Goal: Transaction & Acquisition: Purchase product/service

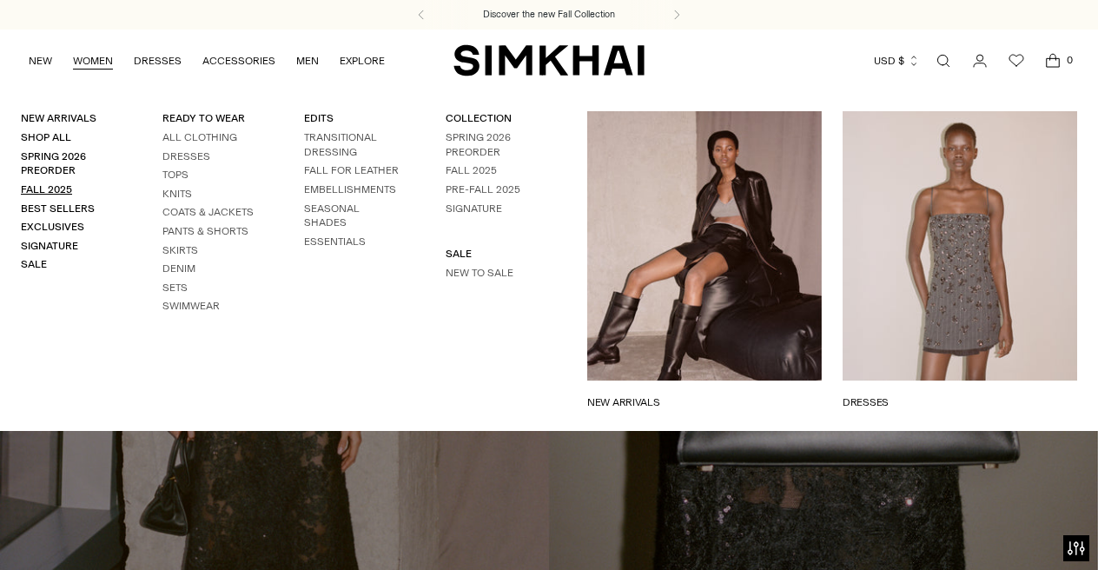
click at [62, 184] on link "Fall 2025" at bounding box center [46, 189] width 51 height 12
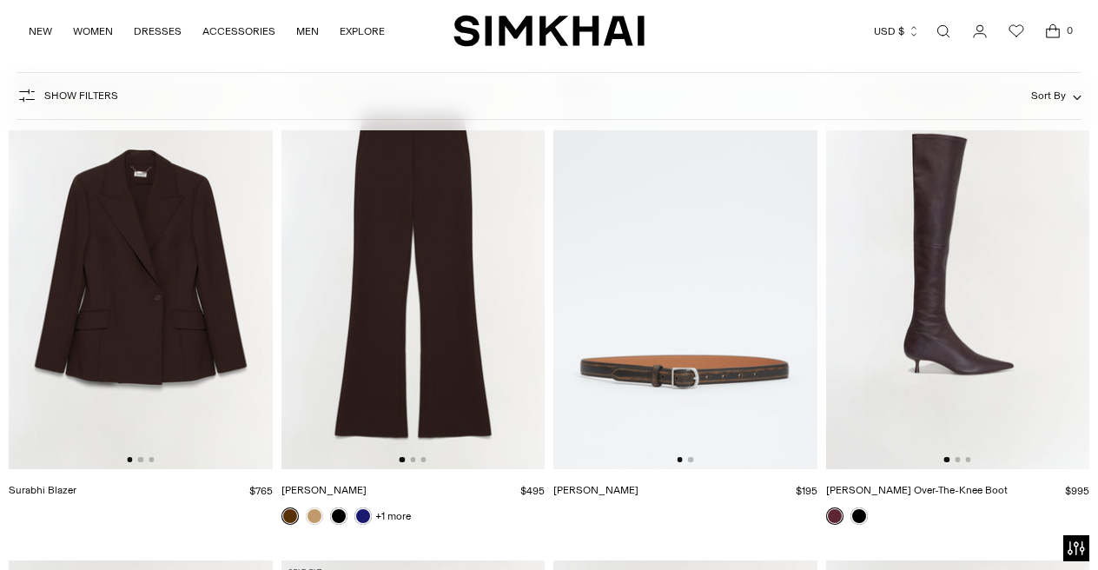
scroll to position [4099, 0]
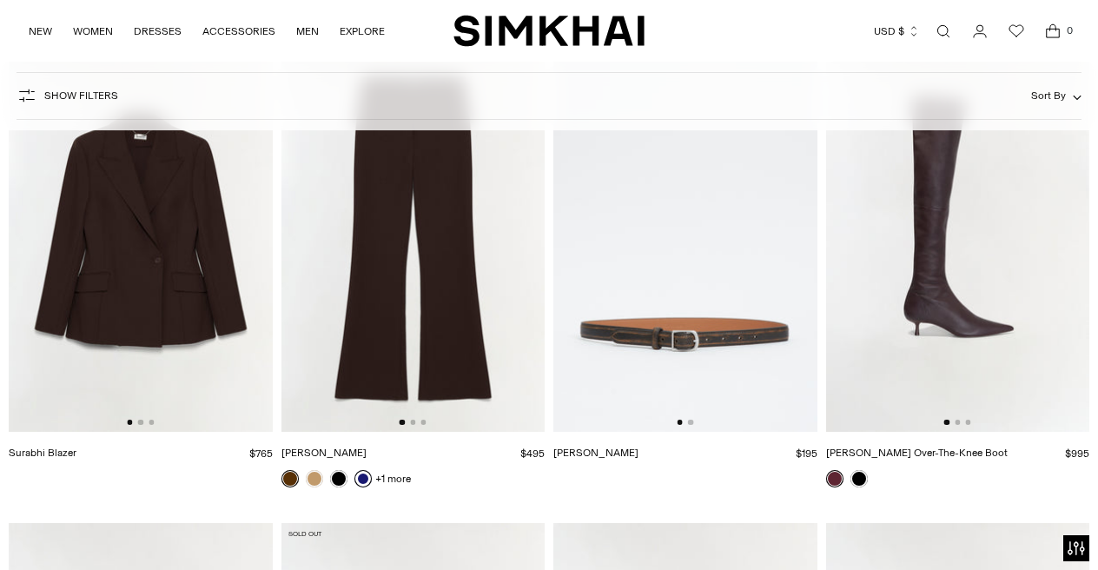
click at [356, 479] on link at bounding box center [362, 478] width 17 height 17
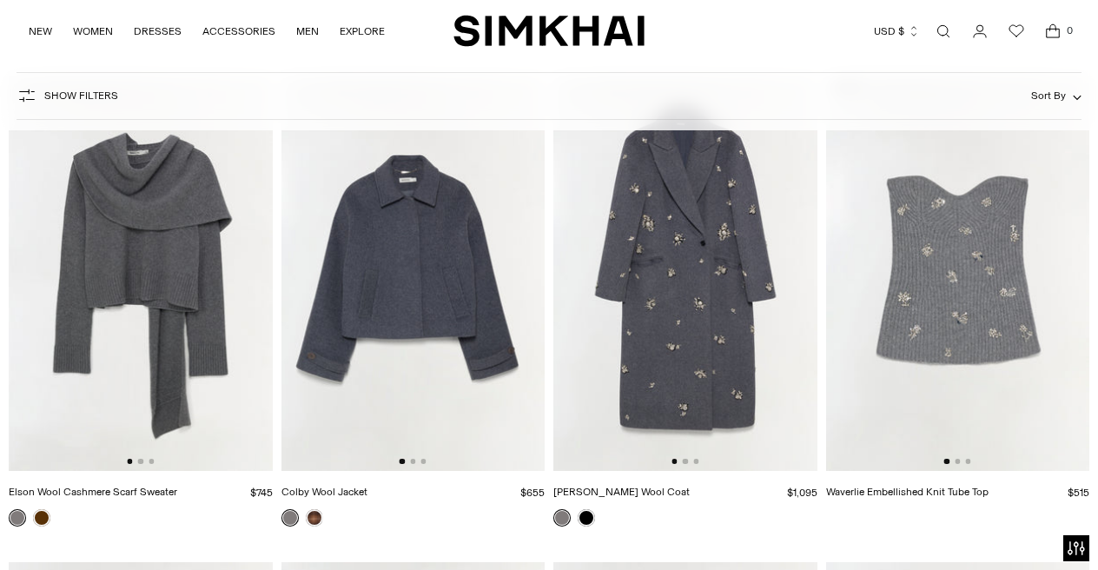
scroll to position [8428, 0]
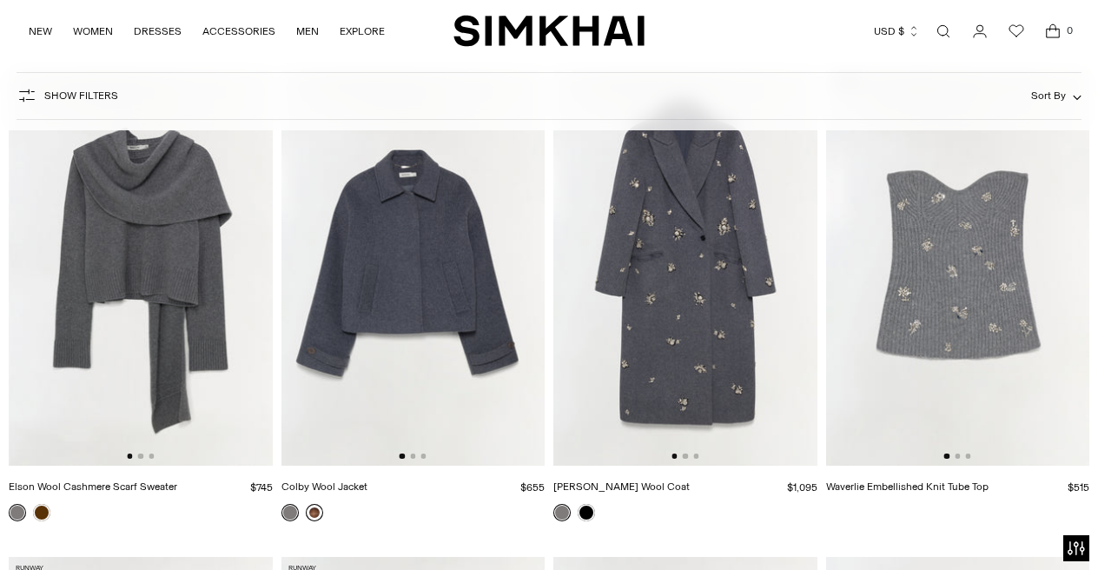
click at [317, 506] on link at bounding box center [314, 512] width 17 height 17
click at [361, 290] on img at bounding box center [413, 267] width 264 height 395
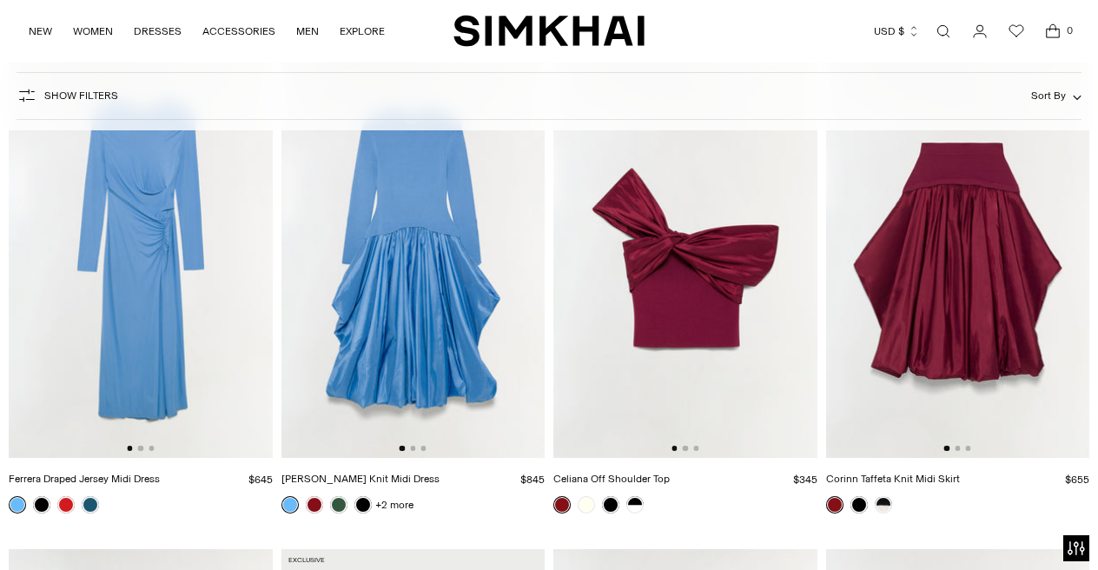
scroll to position [12335, 0]
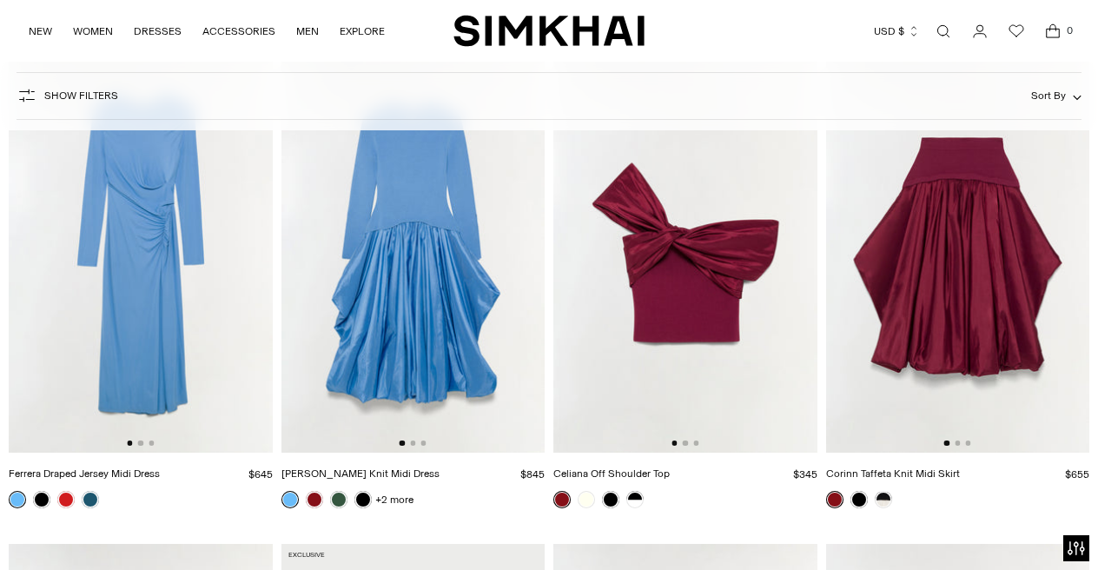
click at [894, 271] on img at bounding box center [958, 254] width 264 height 395
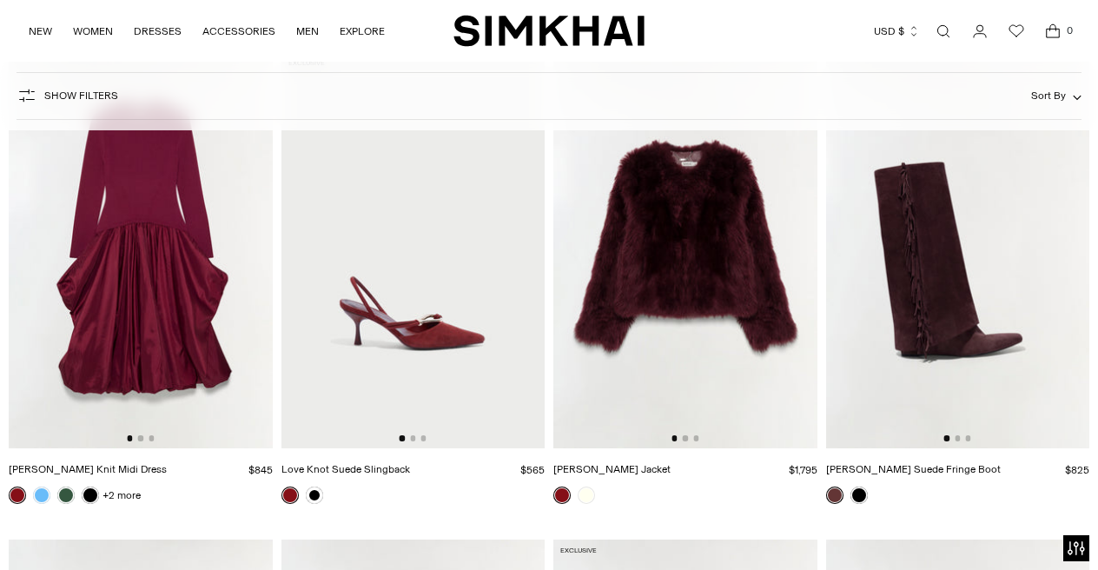
scroll to position [12832, 0]
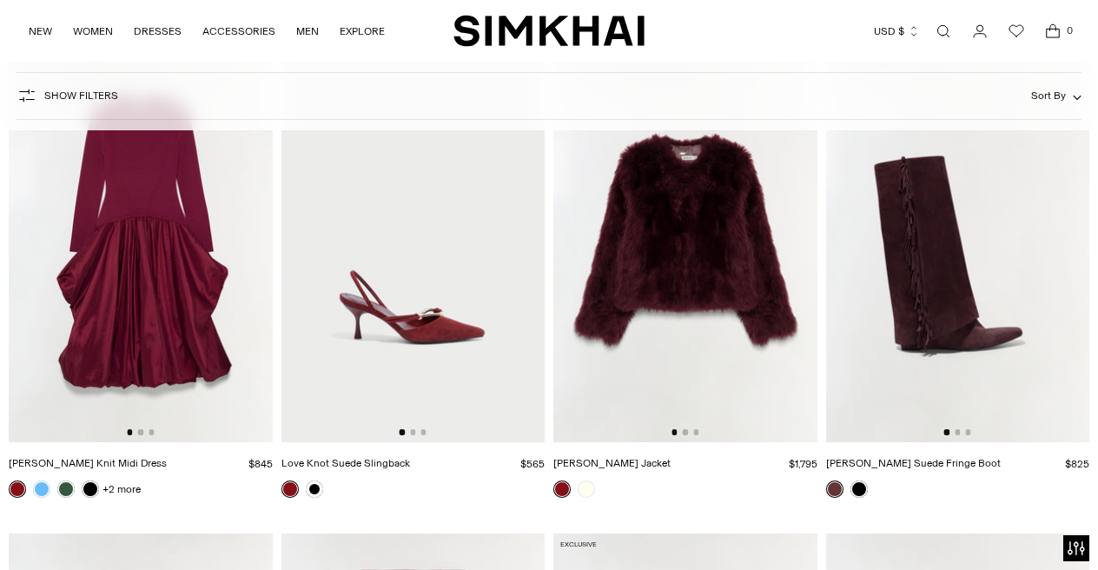
click at [628, 251] on img at bounding box center [685, 243] width 264 height 395
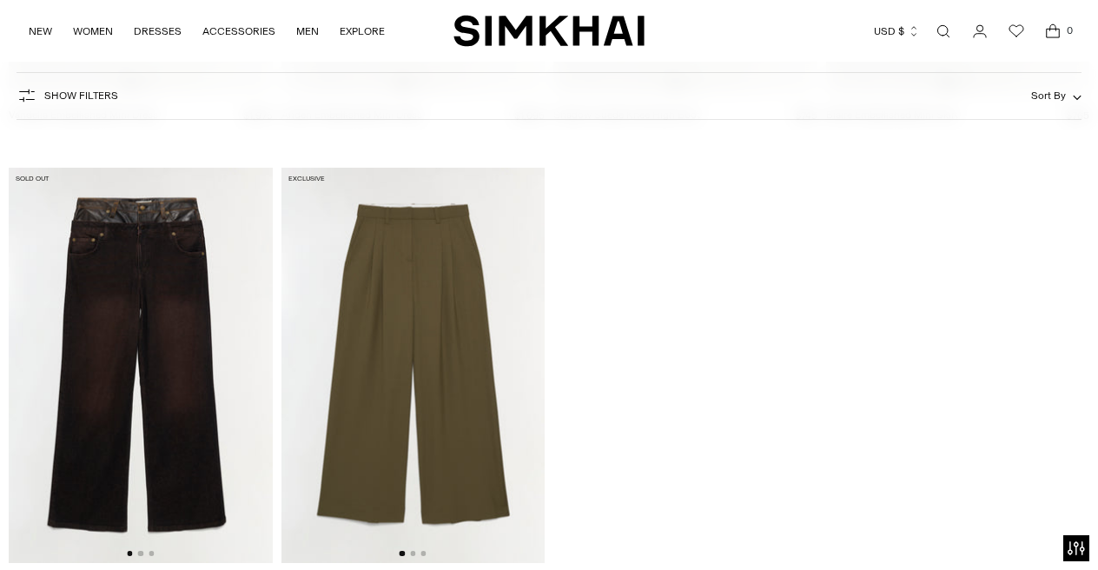
scroll to position [19995, 0]
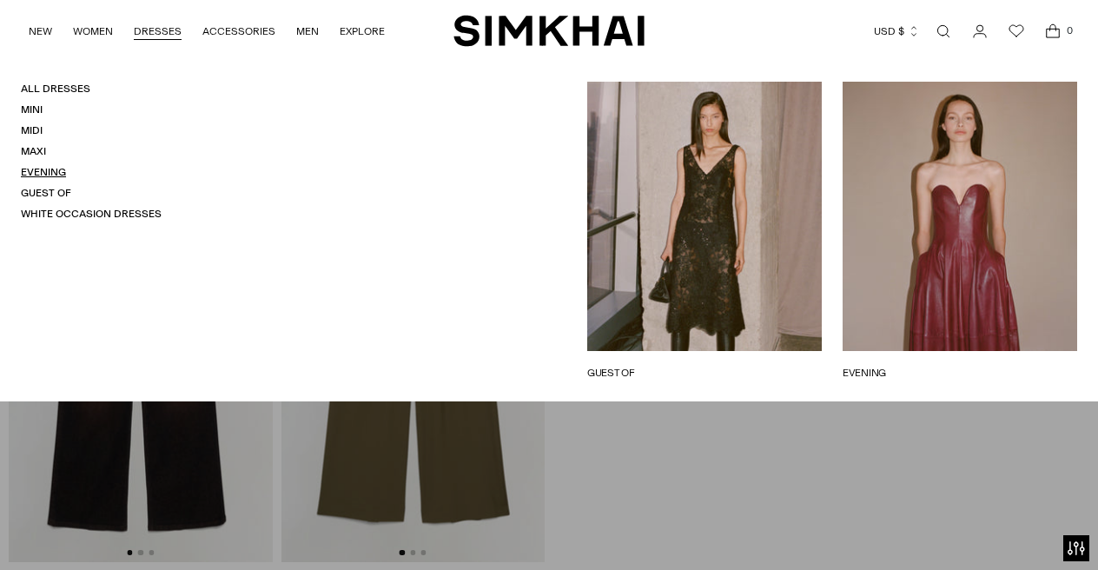
click at [43, 166] on link "Evening" at bounding box center [43, 172] width 45 height 12
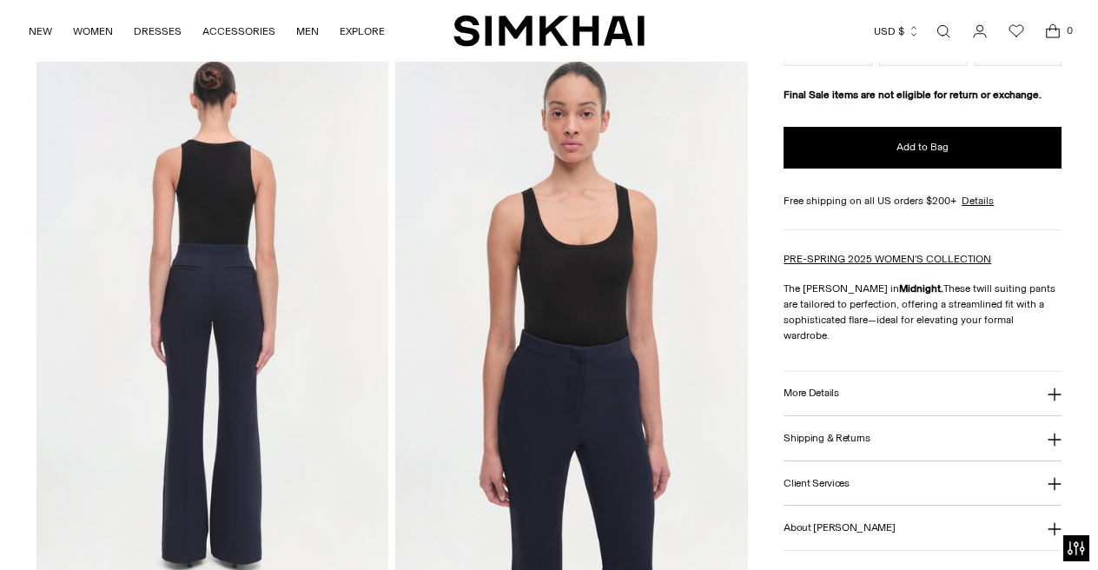
scroll to position [612, 0]
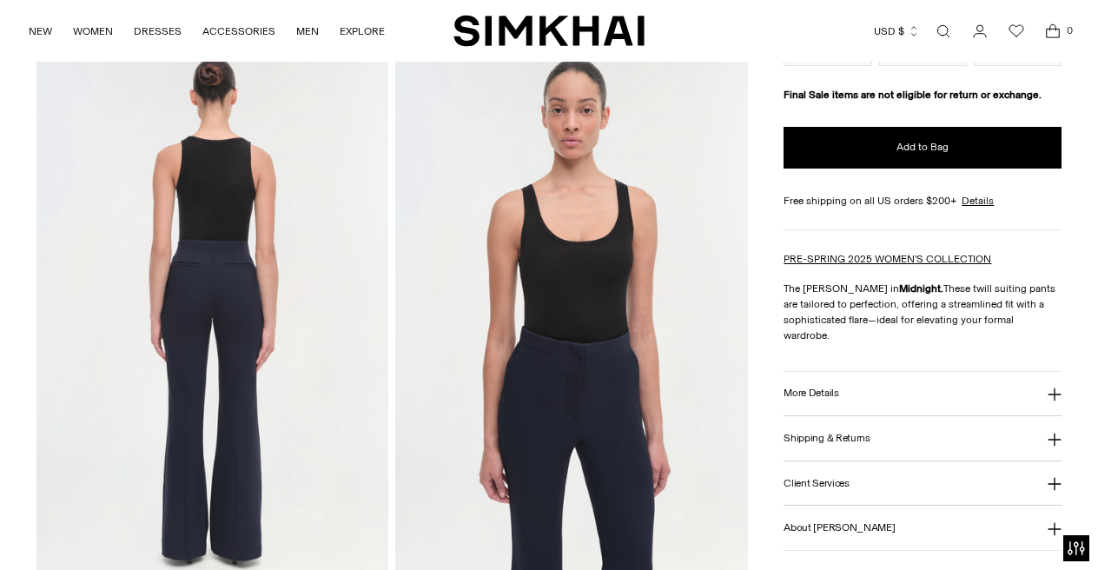
click at [223, 268] on img at bounding box center [212, 314] width 352 height 528
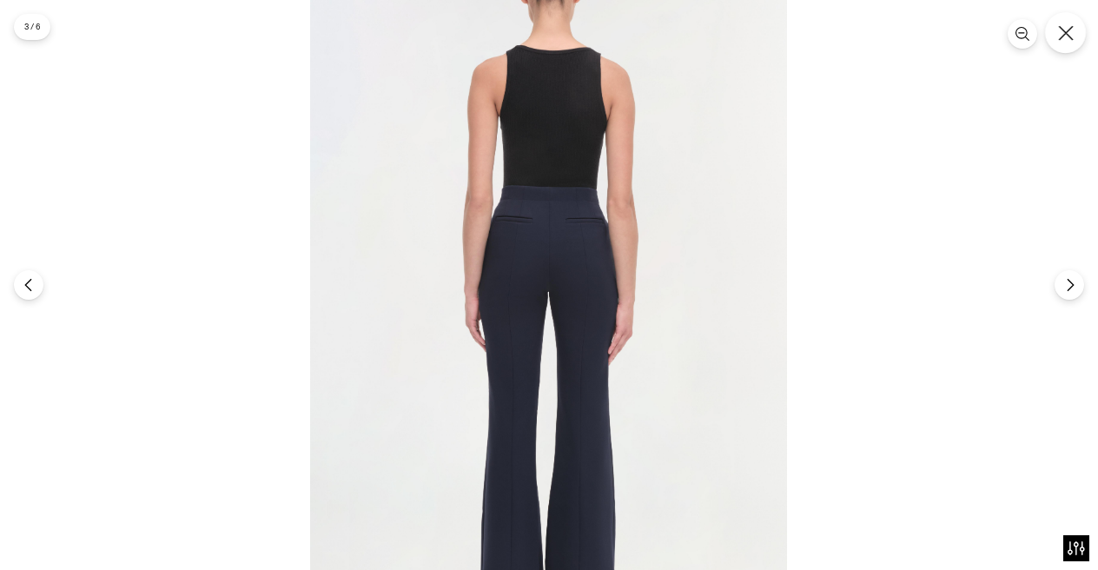
click at [1064, 29] on icon "Close" at bounding box center [1066, 33] width 16 height 16
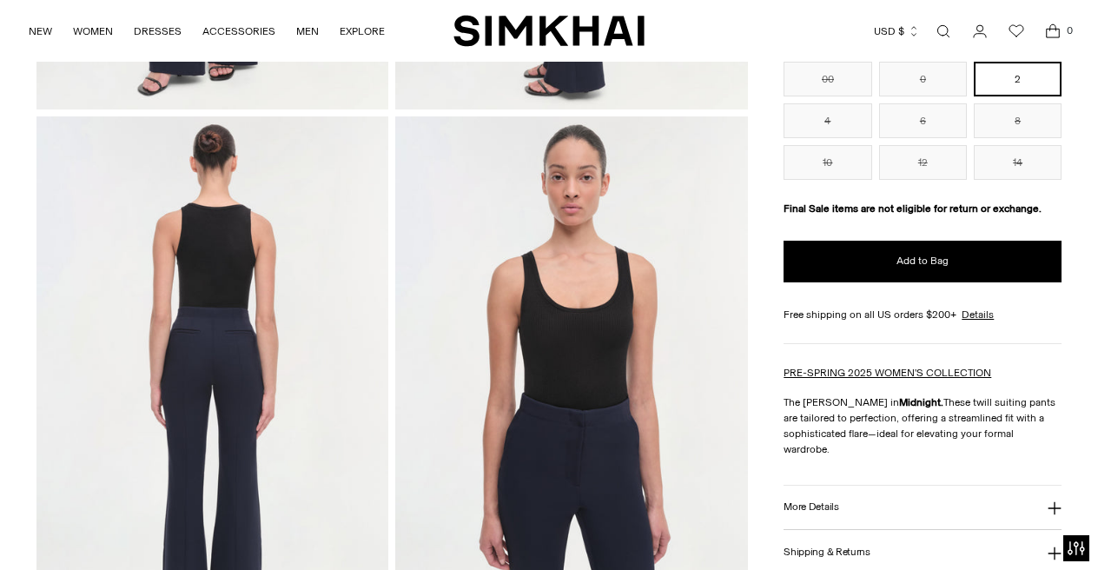
scroll to position [551, 0]
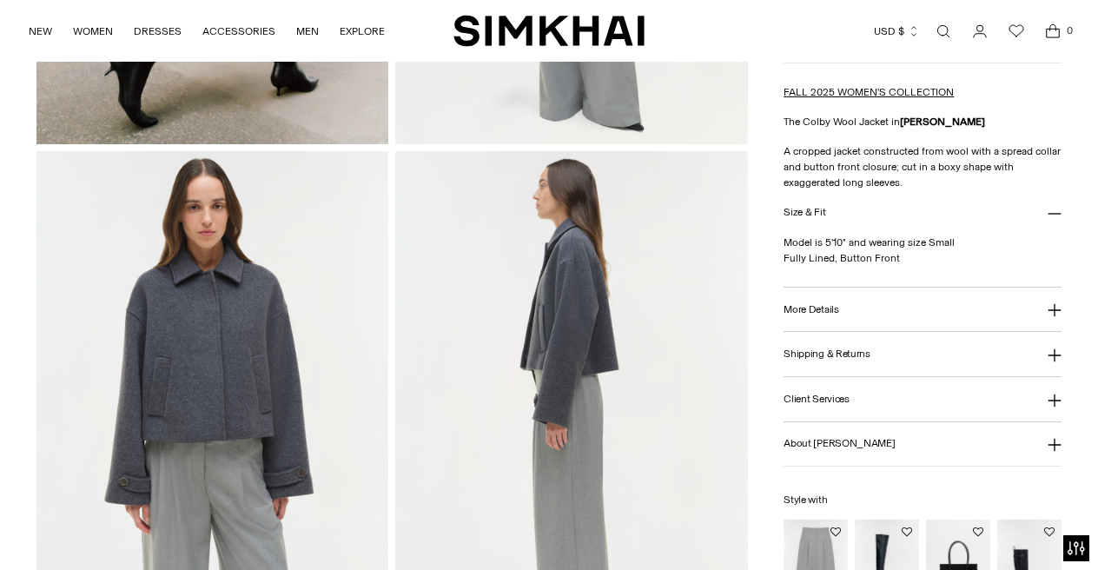
scroll to position [527, 0]
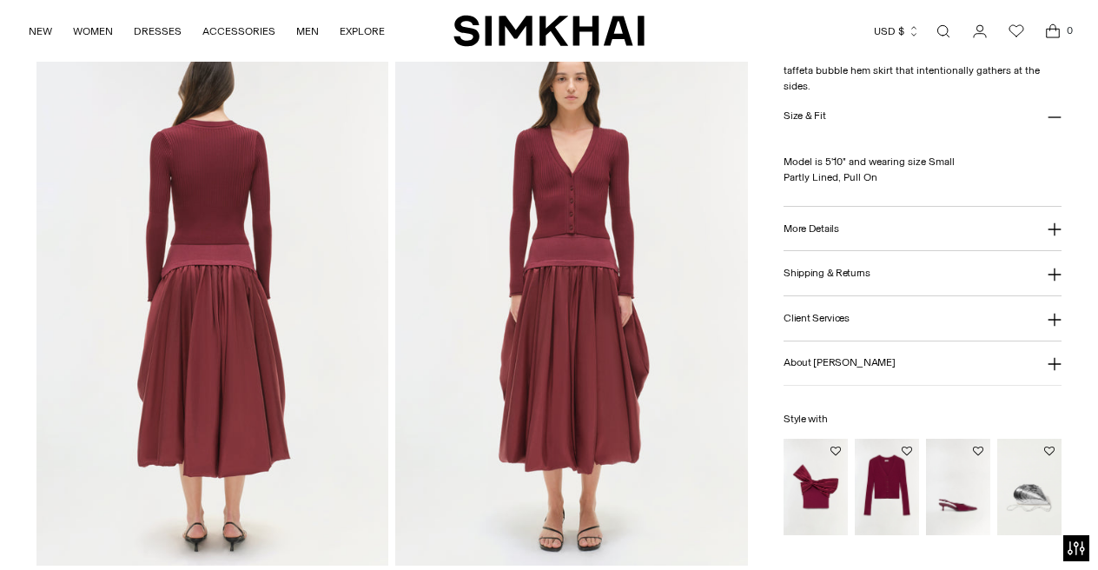
scroll to position [1167, 0]
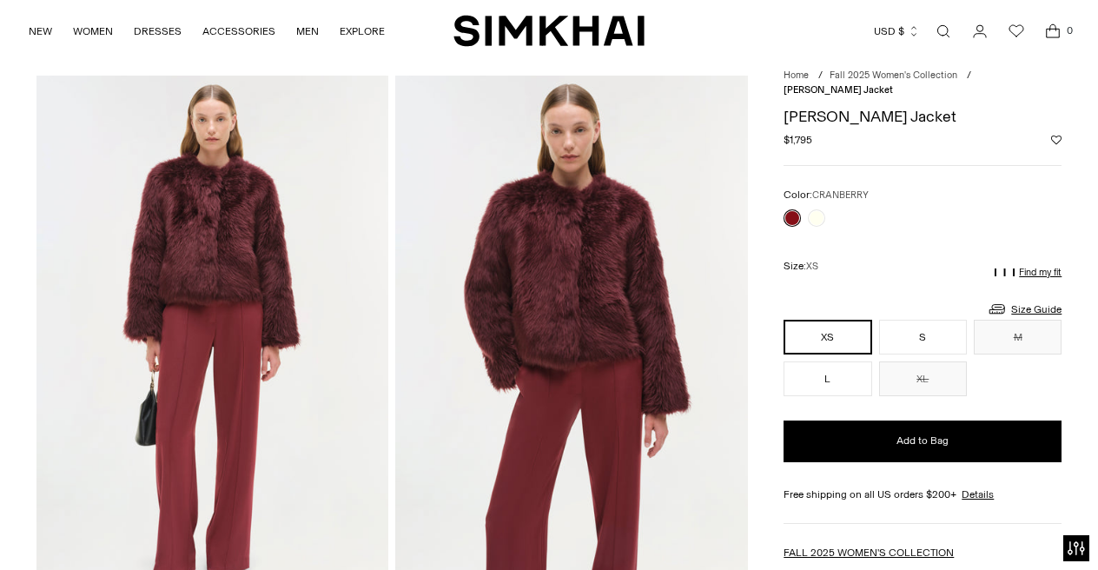
scroll to position [63, 0]
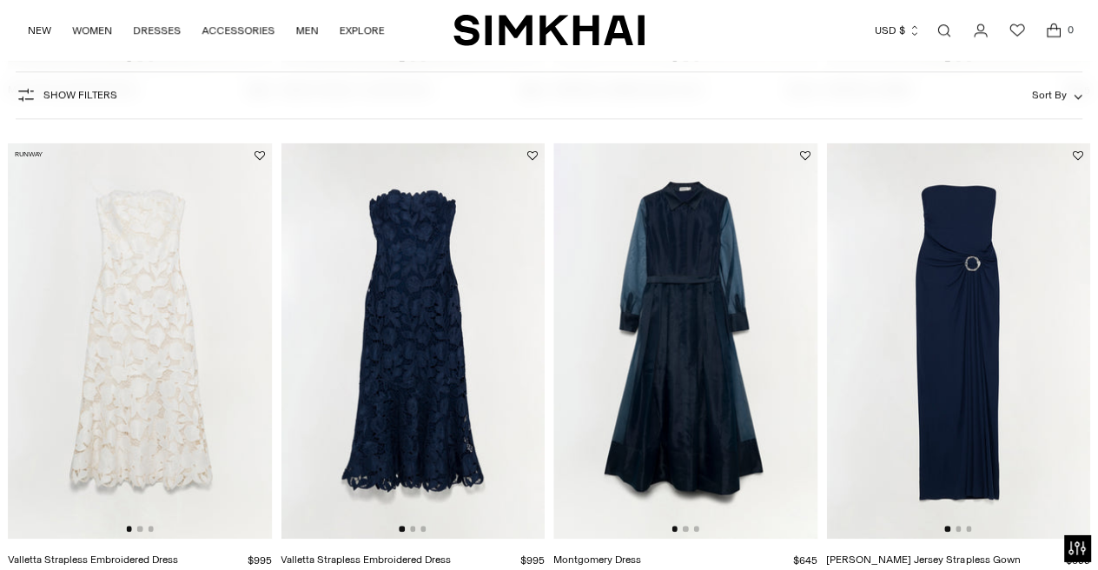
scroll to position [1547, 0]
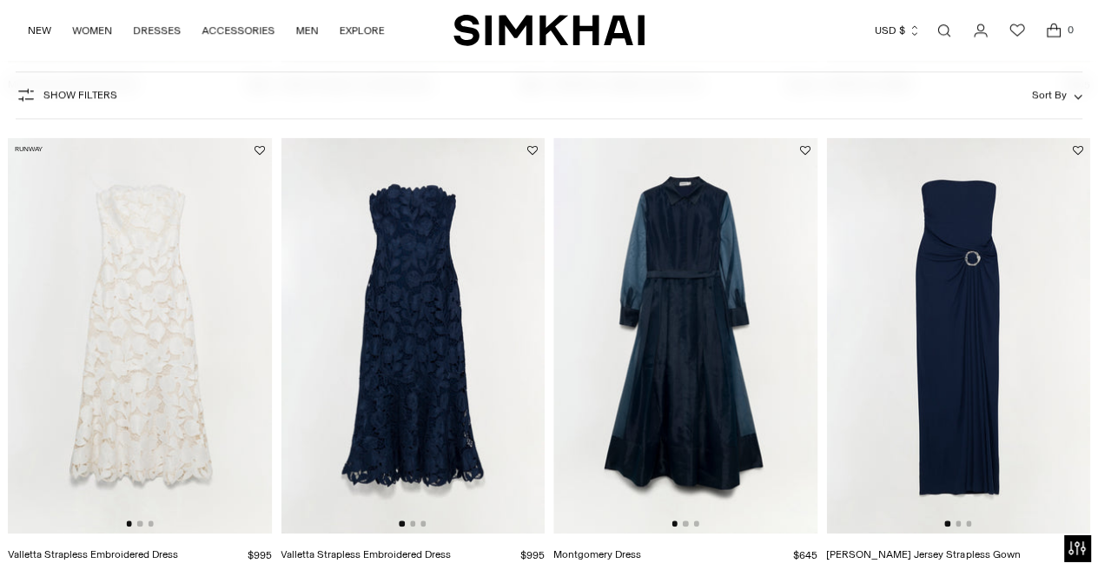
click at [396, 281] on img at bounding box center [413, 335] width 264 height 395
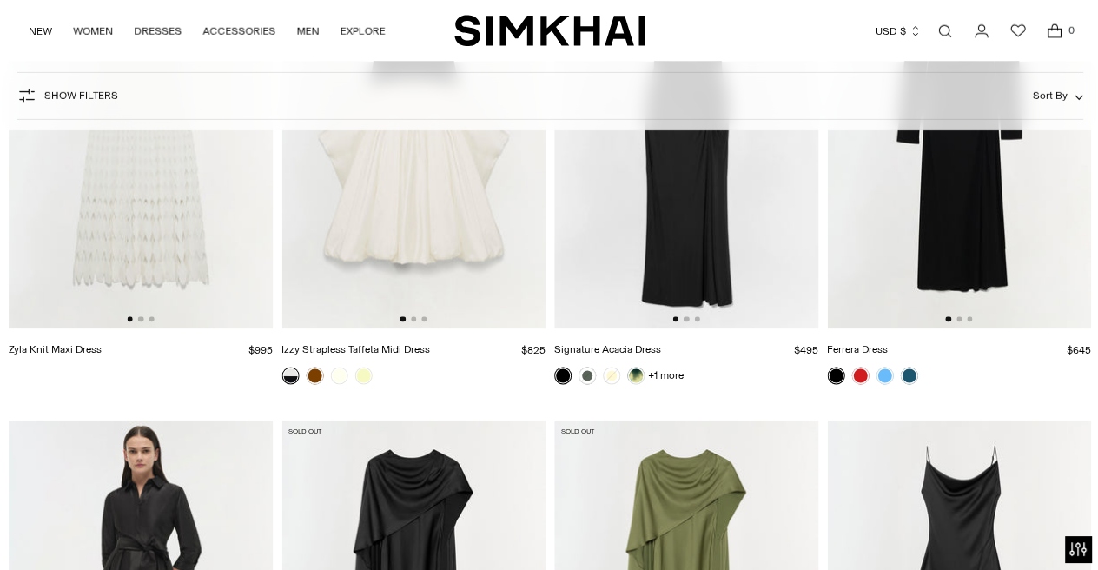
scroll to position [4027, 0]
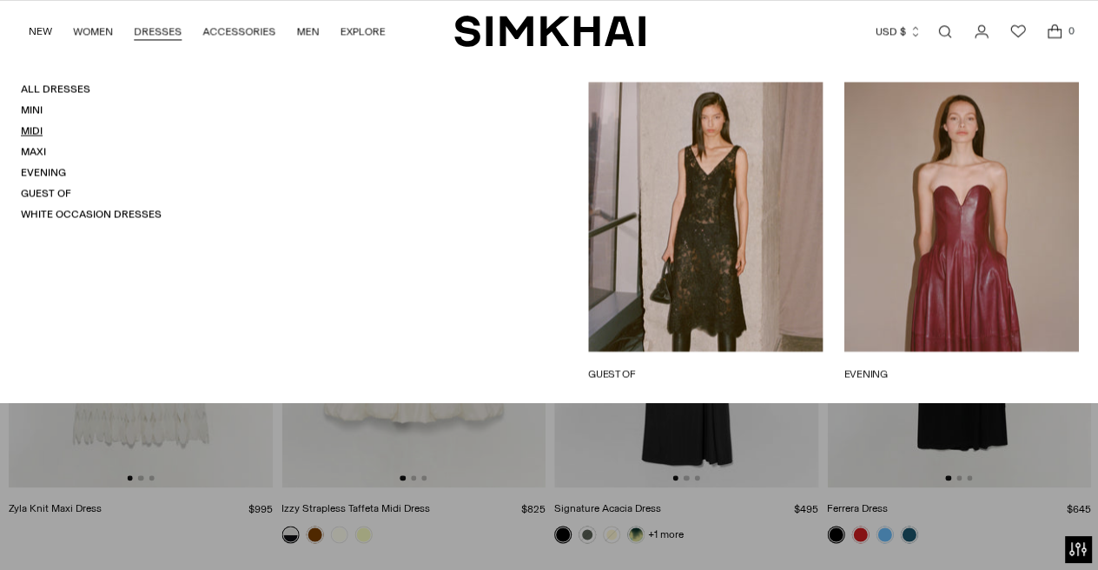
click at [34, 125] on link "Midi" at bounding box center [32, 130] width 22 height 12
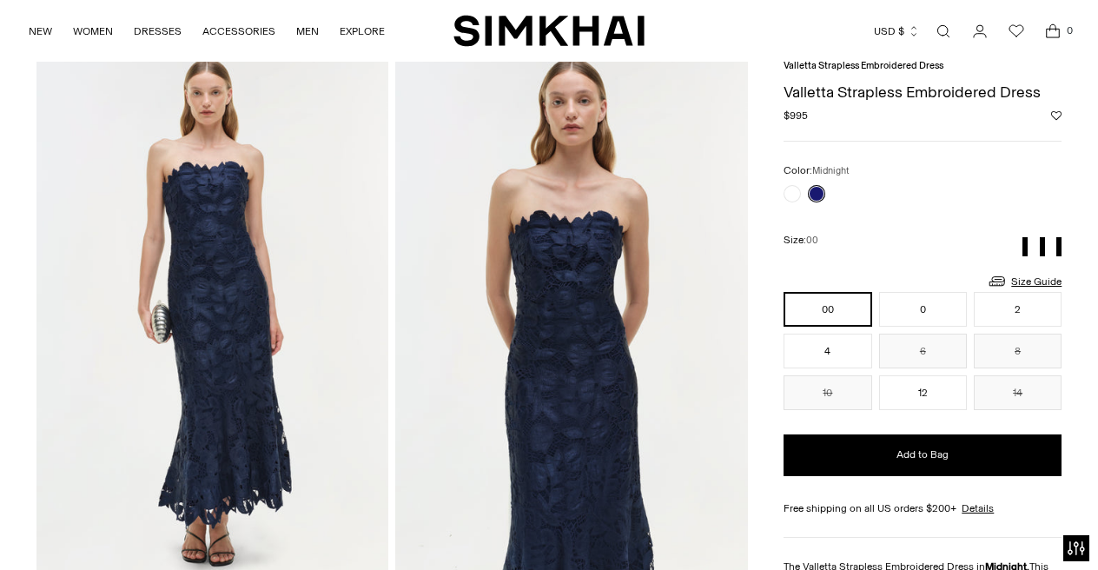
scroll to position [74, 0]
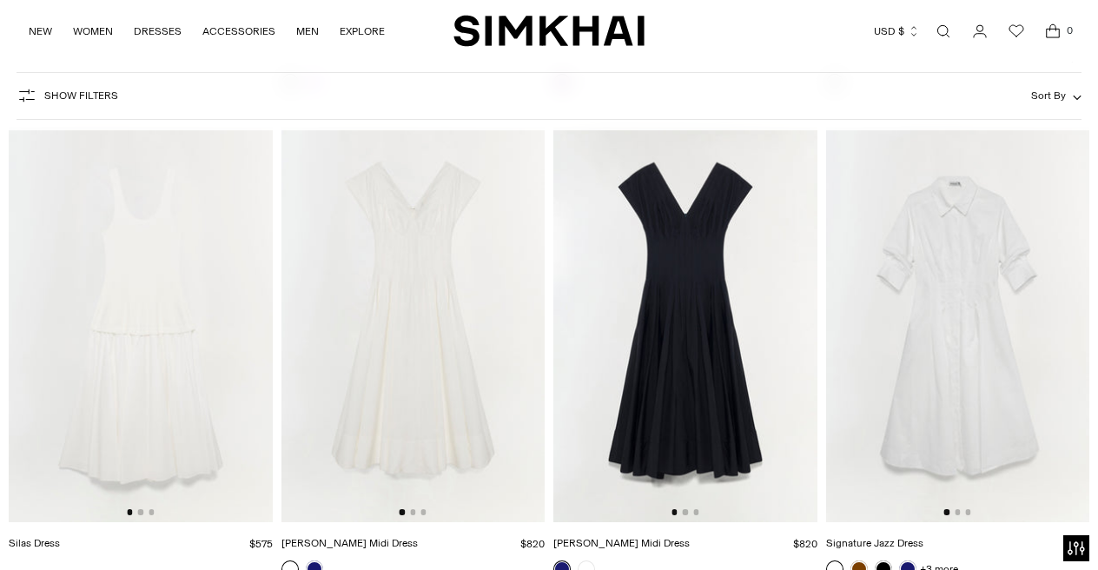
scroll to position [7416, 0]
click at [674, 280] on img at bounding box center [685, 322] width 264 height 395
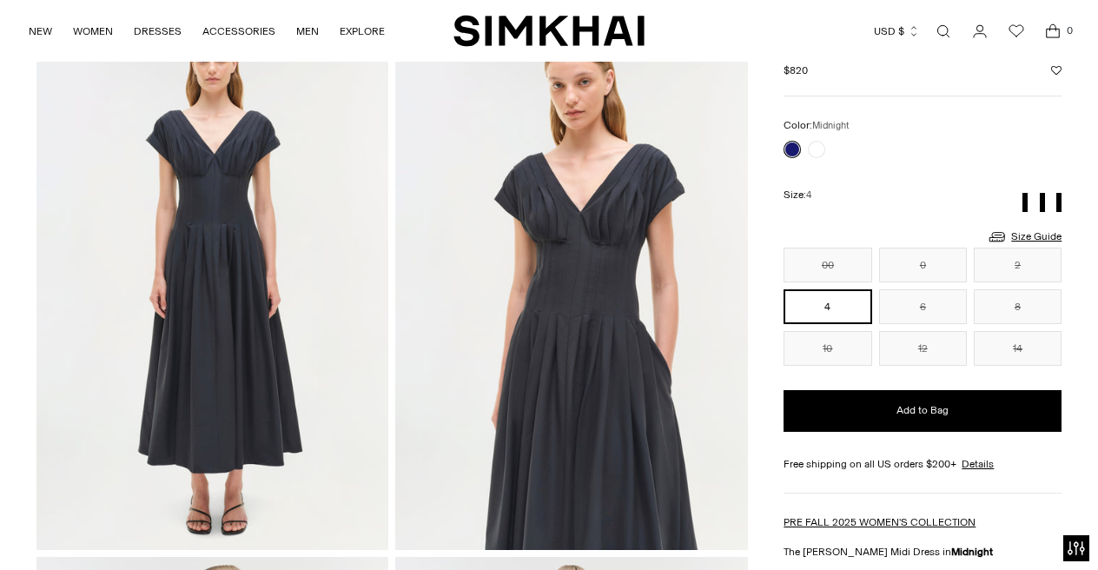
scroll to position [108, 0]
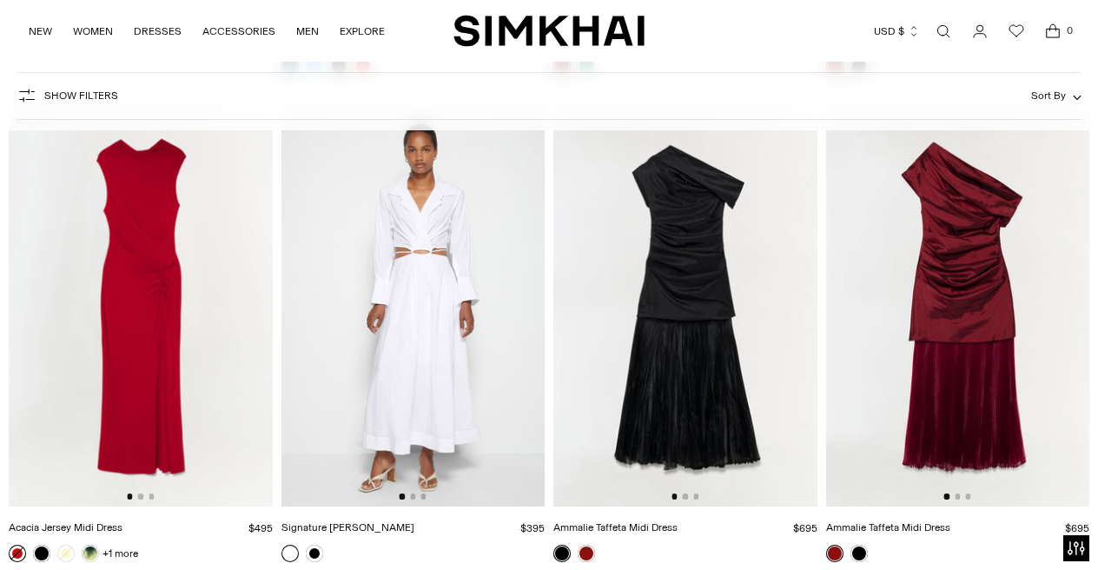
scroll to position [10839, 0]
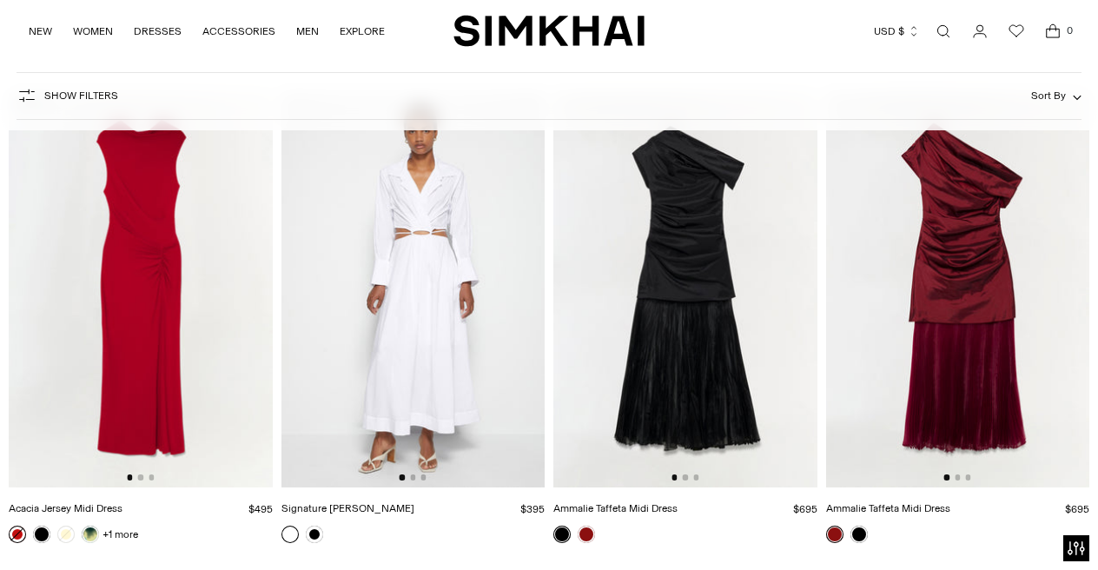
click at [940, 243] on img at bounding box center [958, 288] width 264 height 395
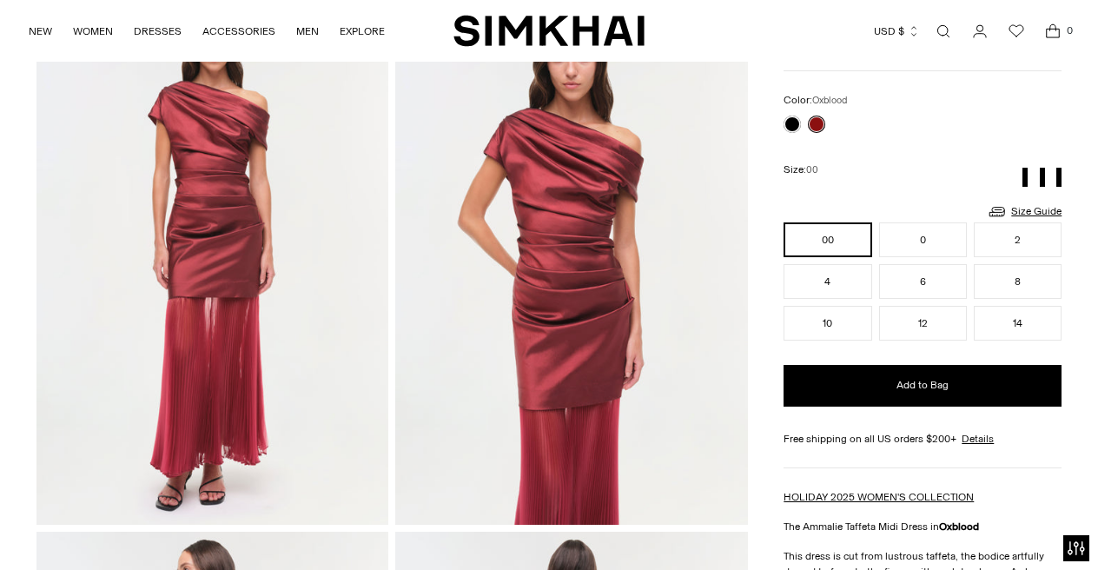
scroll to position [126, 0]
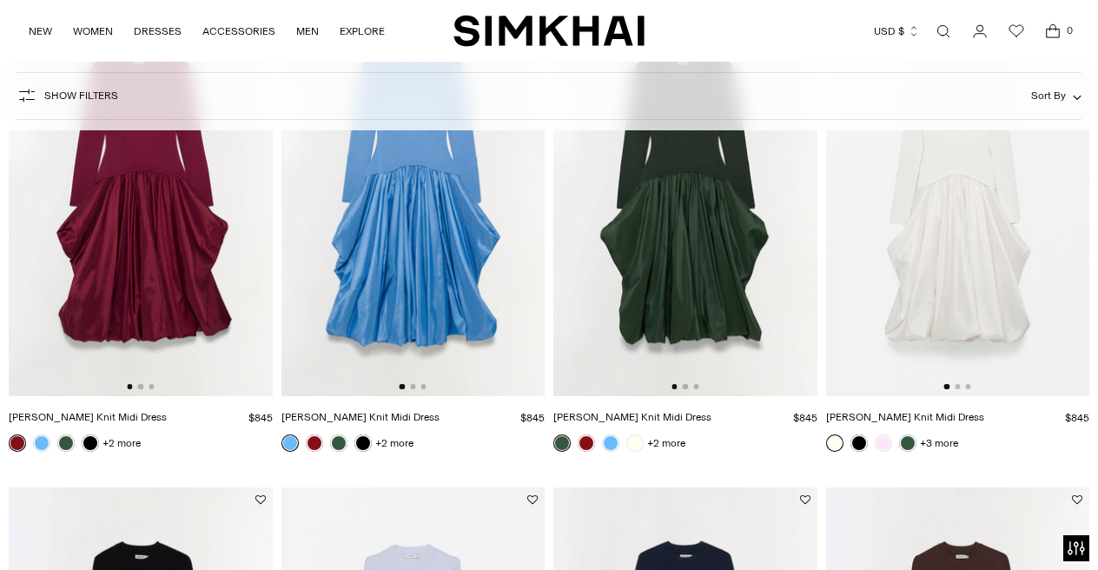
scroll to position [34, 0]
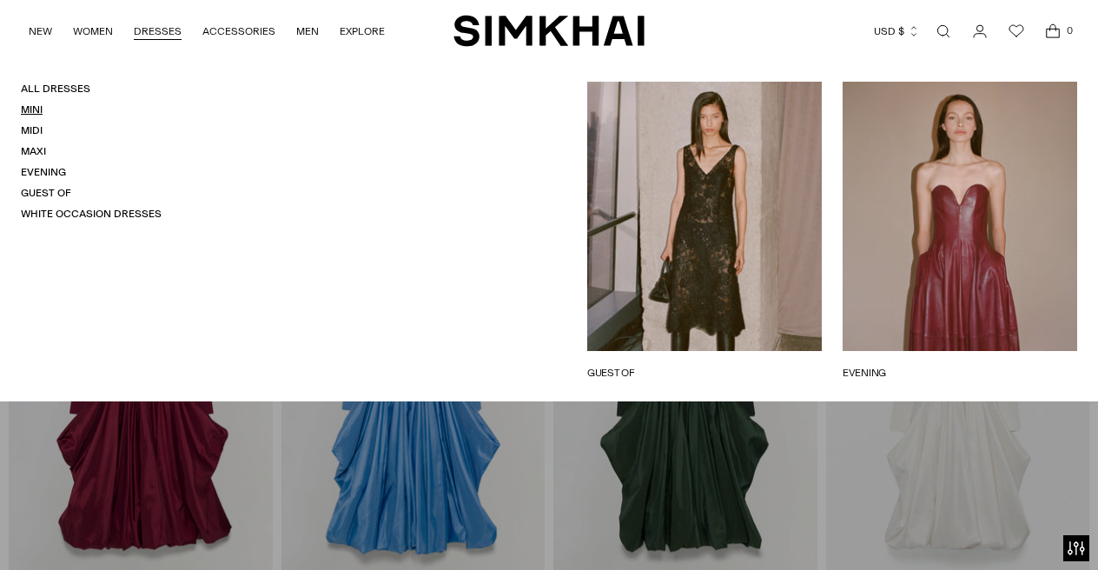
click at [35, 109] on link "Mini" at bounding box center [32, 109] width 22 height 12
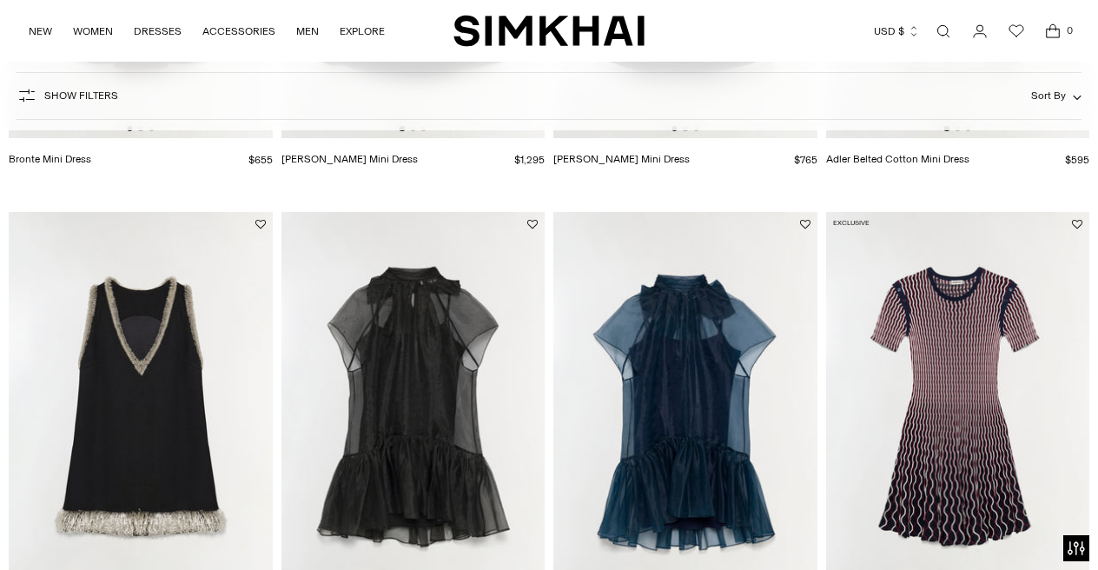
scroll to position [541, 0]
